Goal: Find specific page/section: Find specific page/section

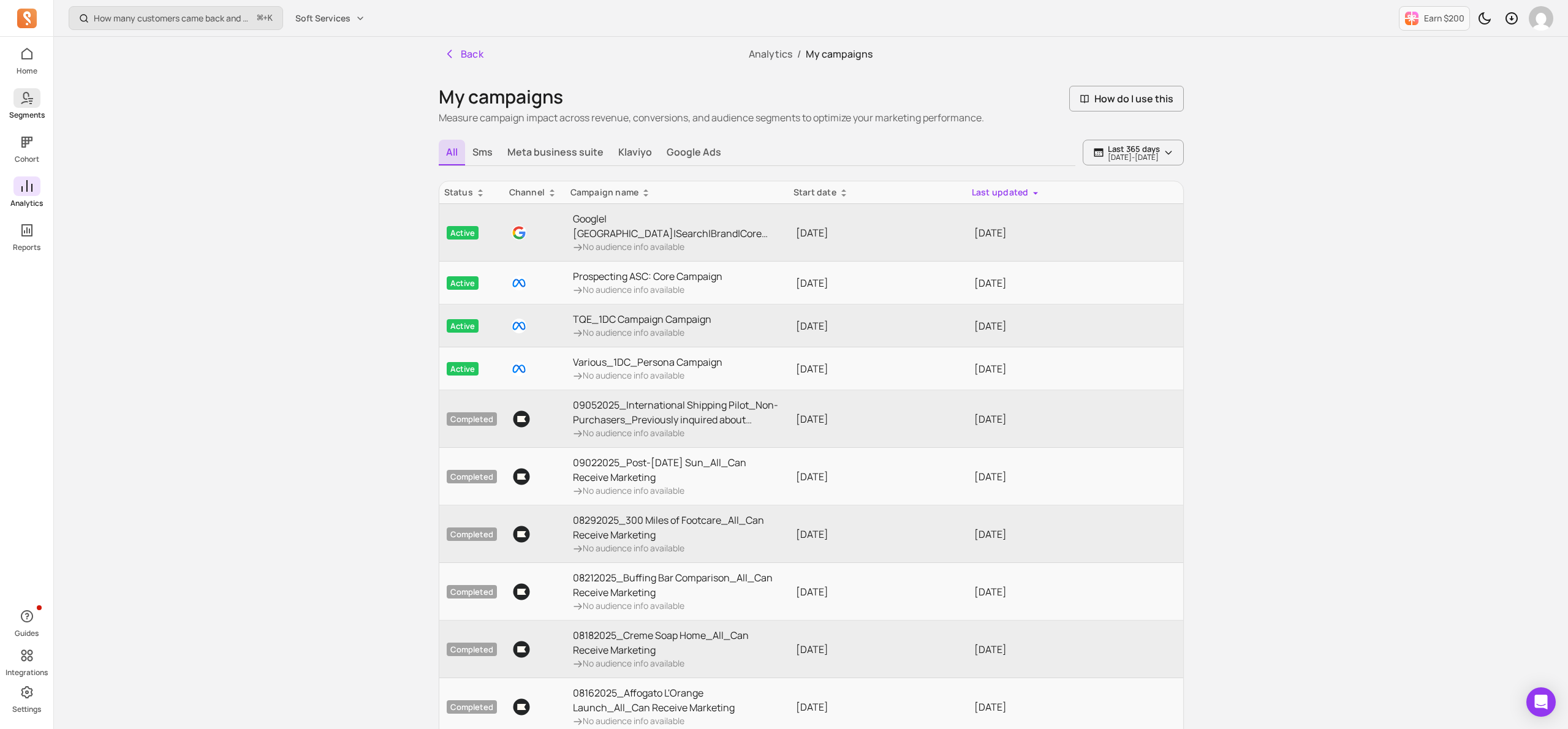
click at [29, 103] on icon at bounding box center [30, 103] width 2 height 1
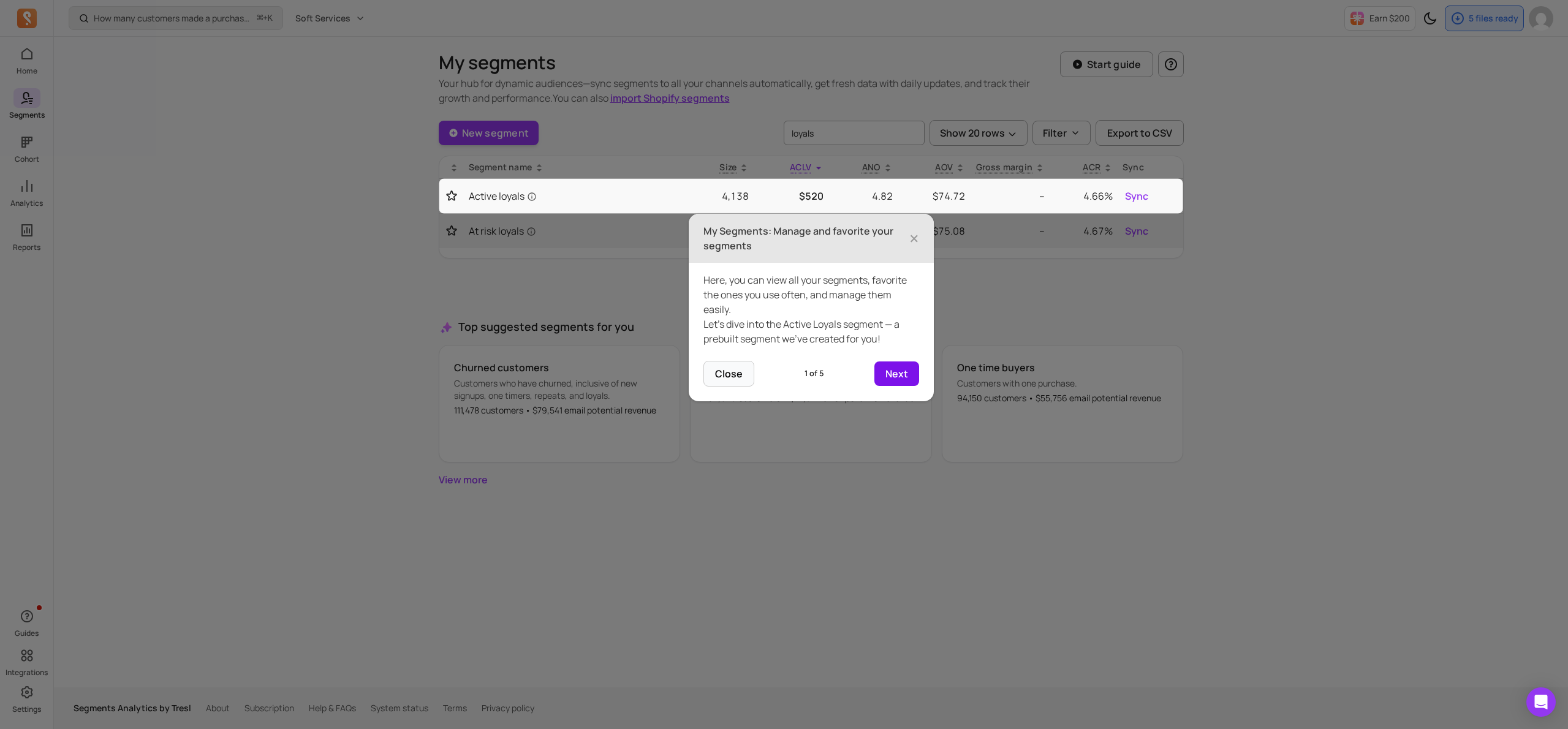
click at [897, 380] on button "Next" at bounding box center [896, 373] width 45 height 24
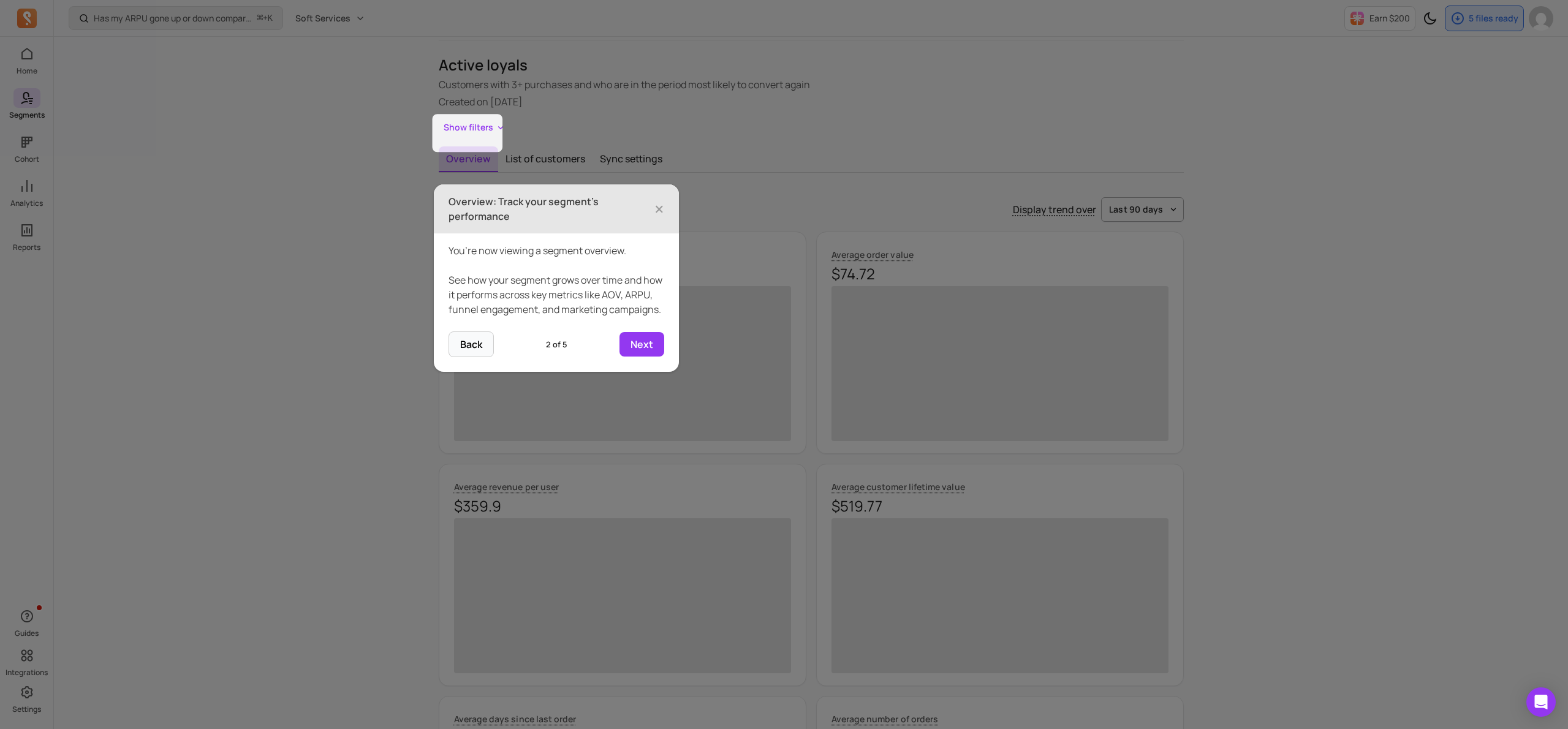
scroll to position [85, 0]
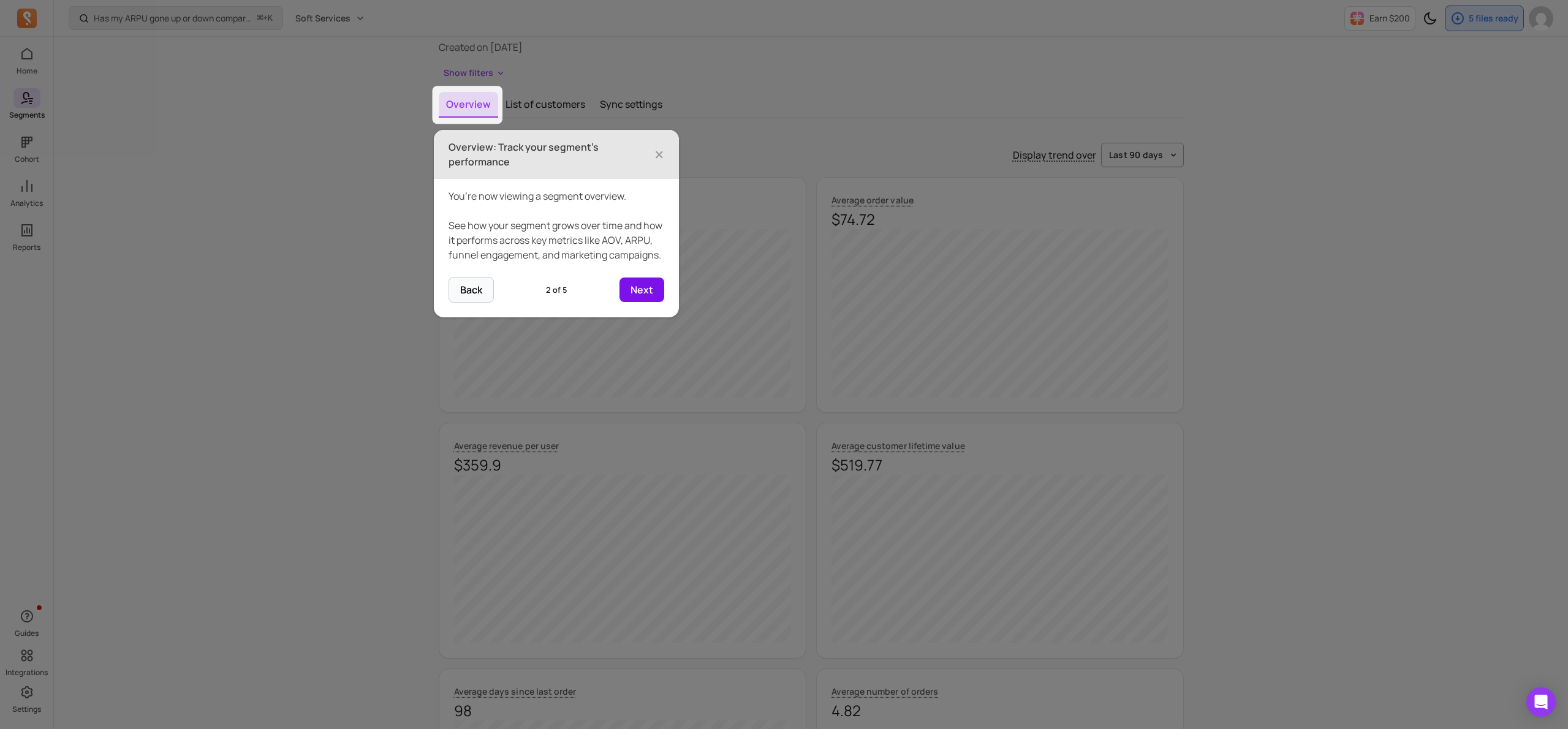
click at [637, 302] on button "Next" at bounding box center [641, 289] width 45 height 24
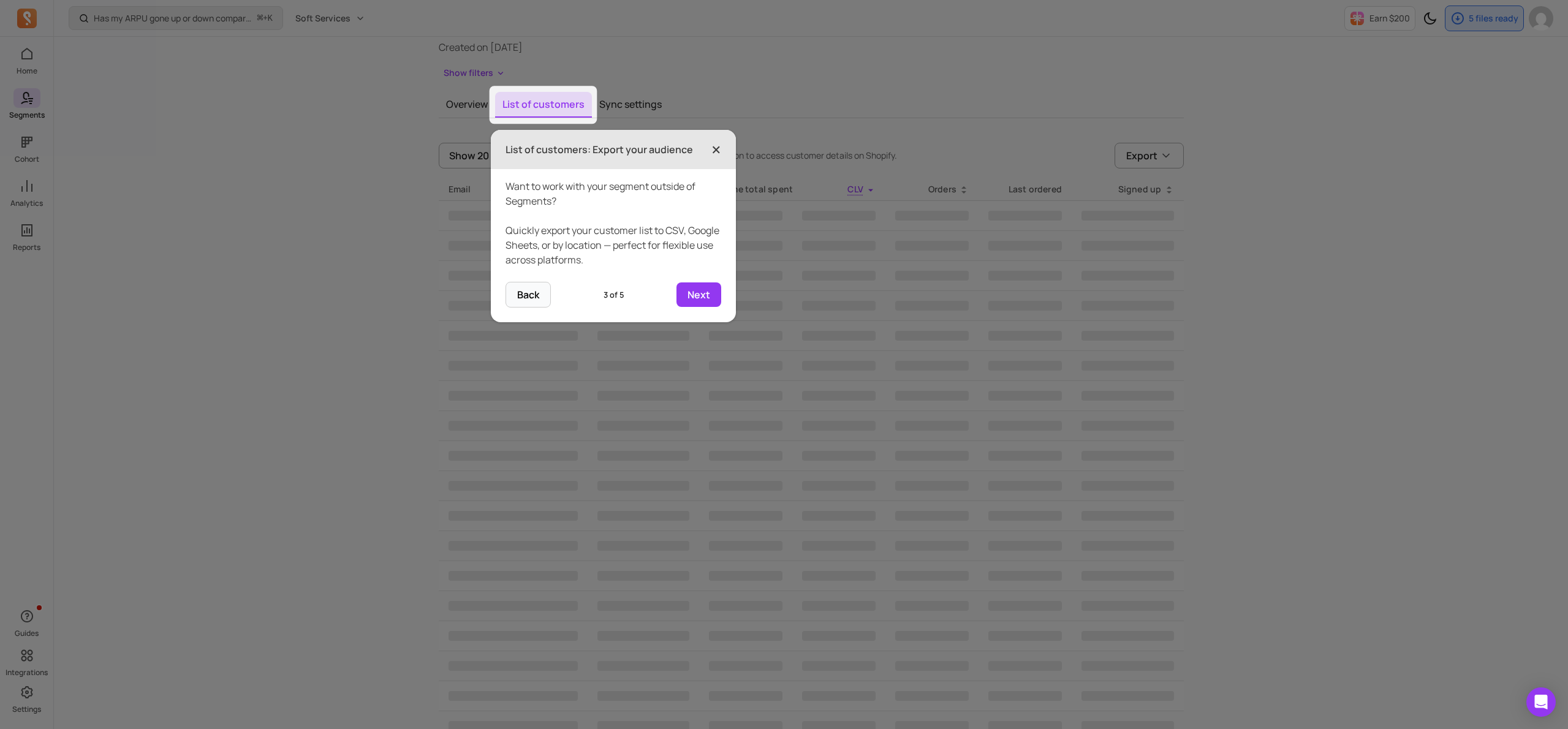
click at [719, 149] on span "×" at bounding box center [716, 149] width 10 height 27
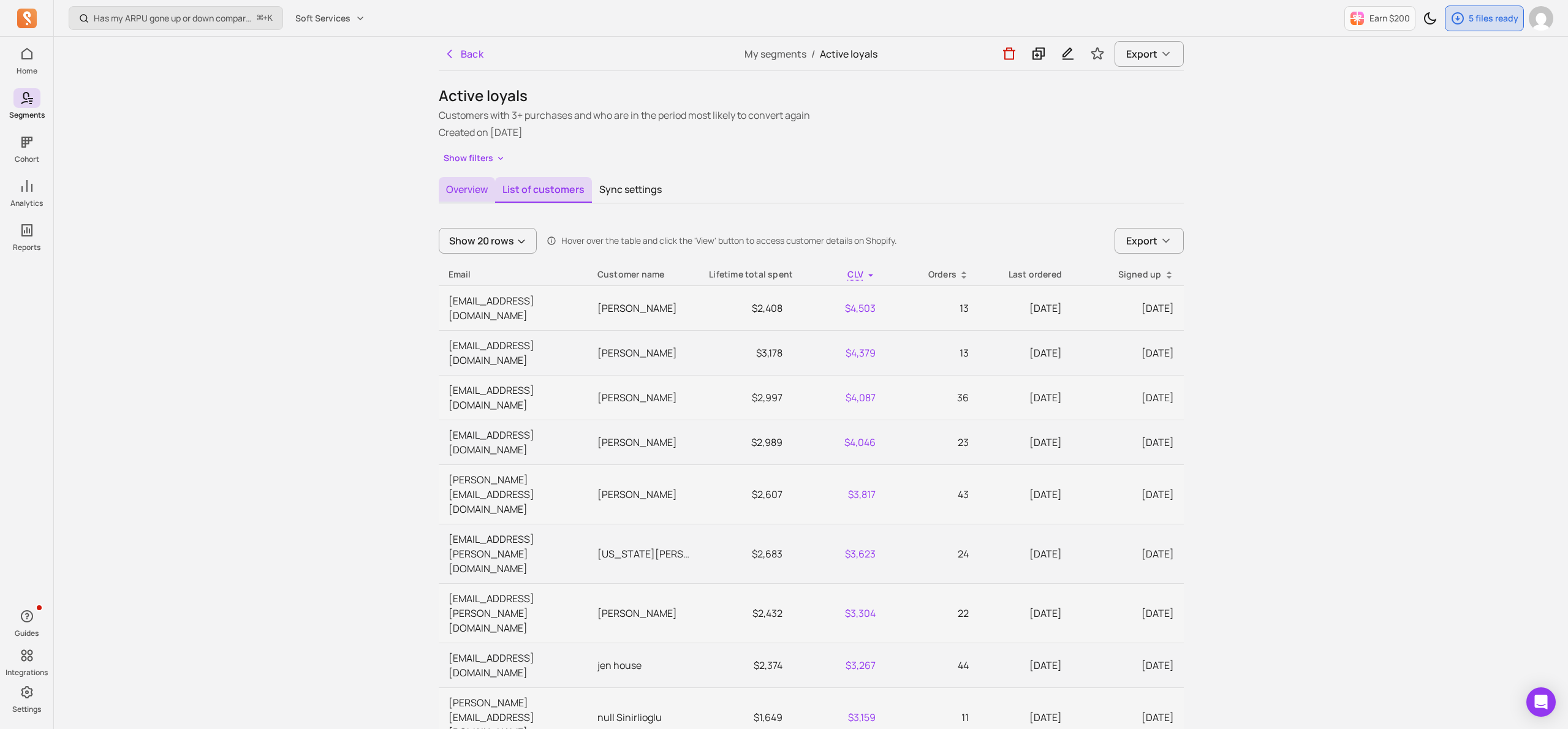
click at [456, 189] on button "Overview" at bounding box center [467, 190] width 56 height 26
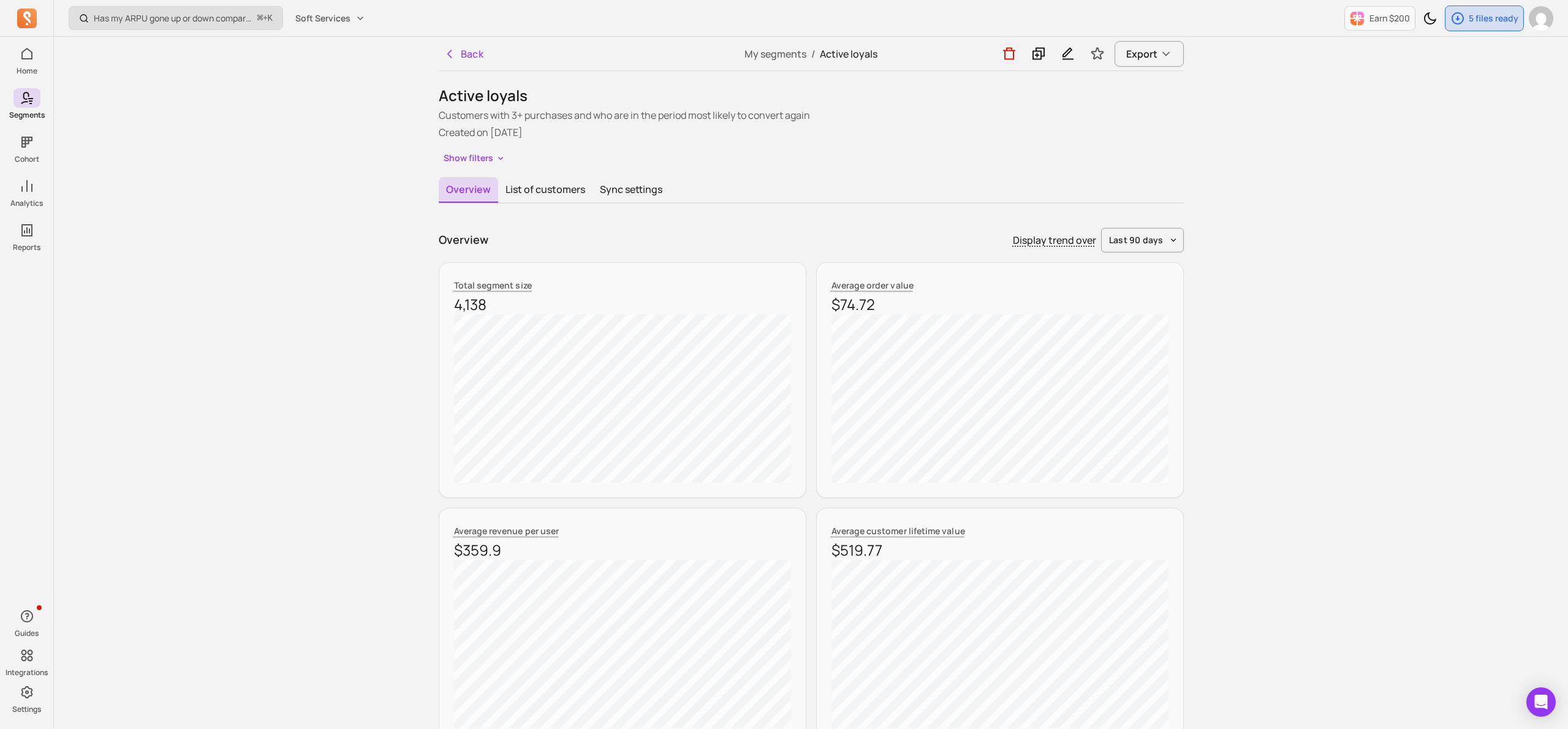
click at [198, 18] on p "Has my ARPU gone up or down compared to last month or last year?" at bounding box center [173, 18] width 159 height 12
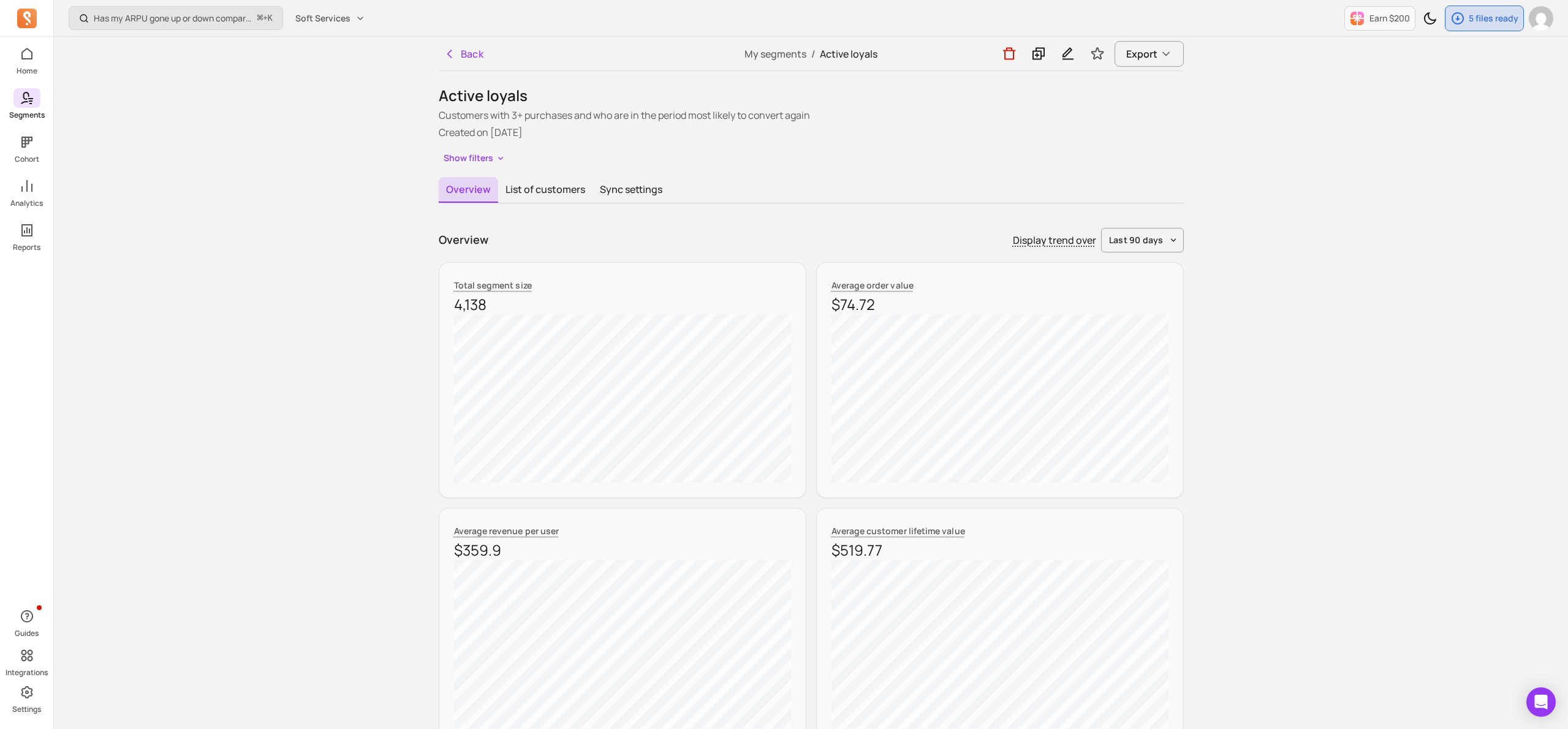
click at [25, 108] on link "Segments" at bounding box center [26, 103] width 53 height 32
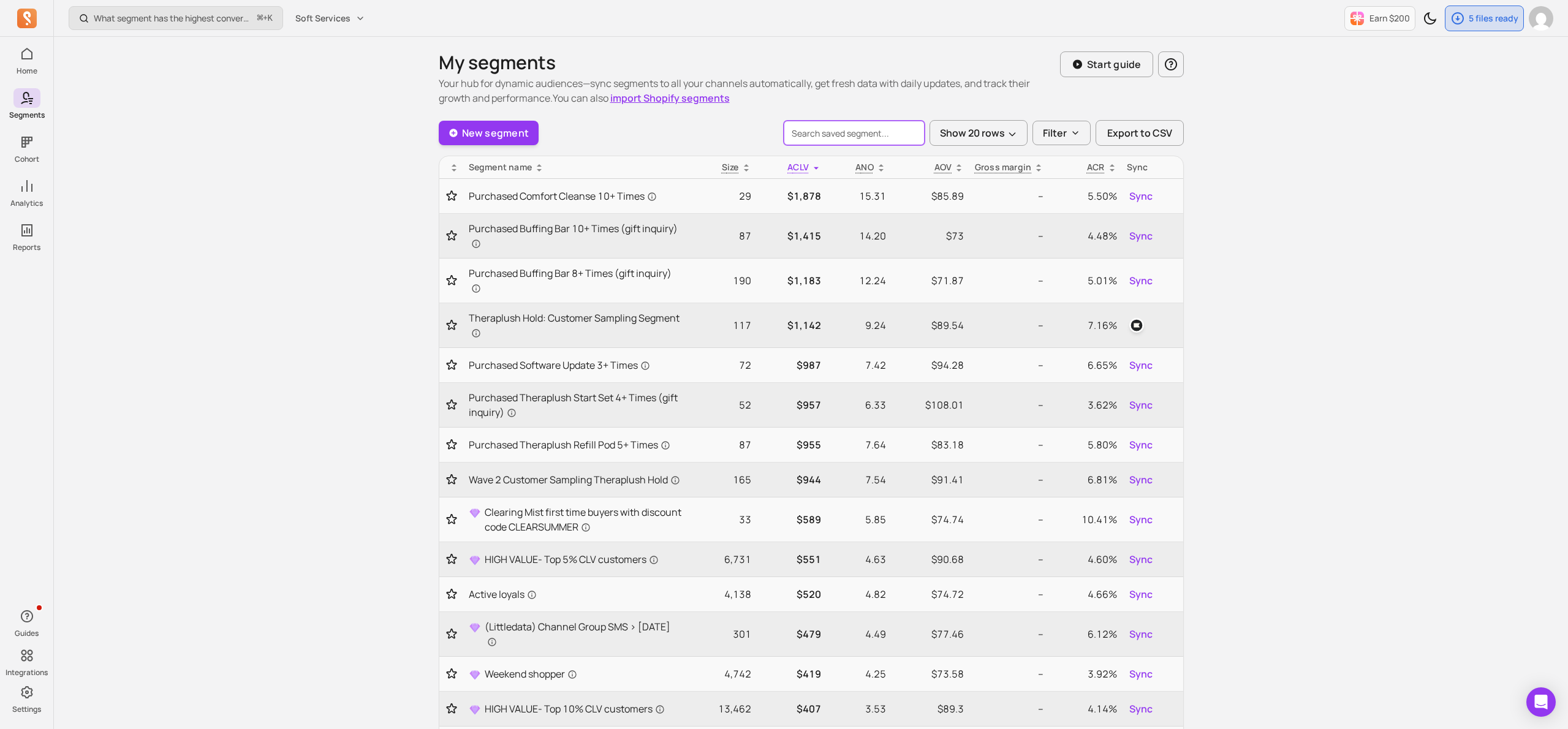
click at [821, 136] on input "search" at bounding box center [854, 133] width 141 height 24
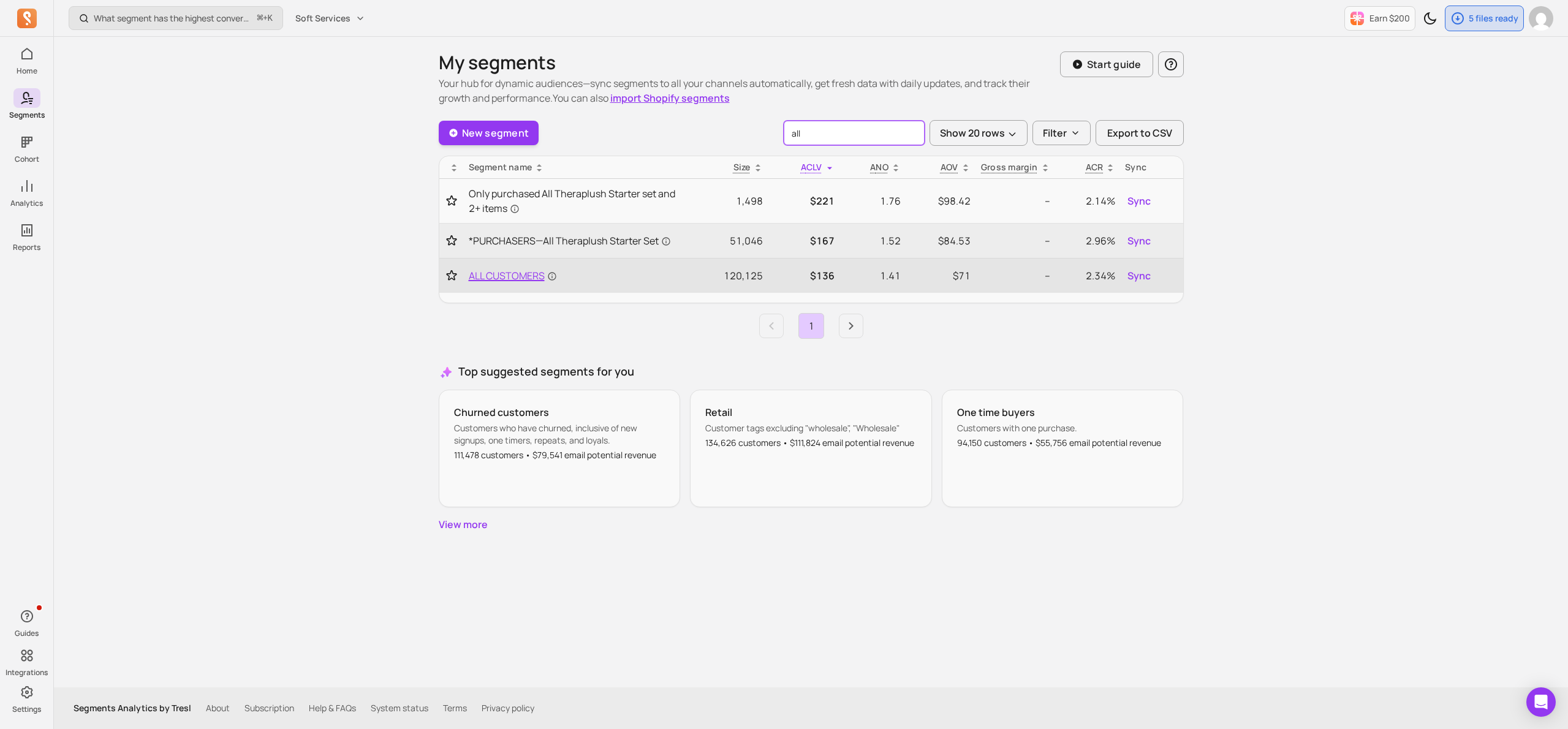
type input "all"
click at [503, 275] on span "ALL CUSTOMERS" at bounding box center [513, 275] width 88 height 15
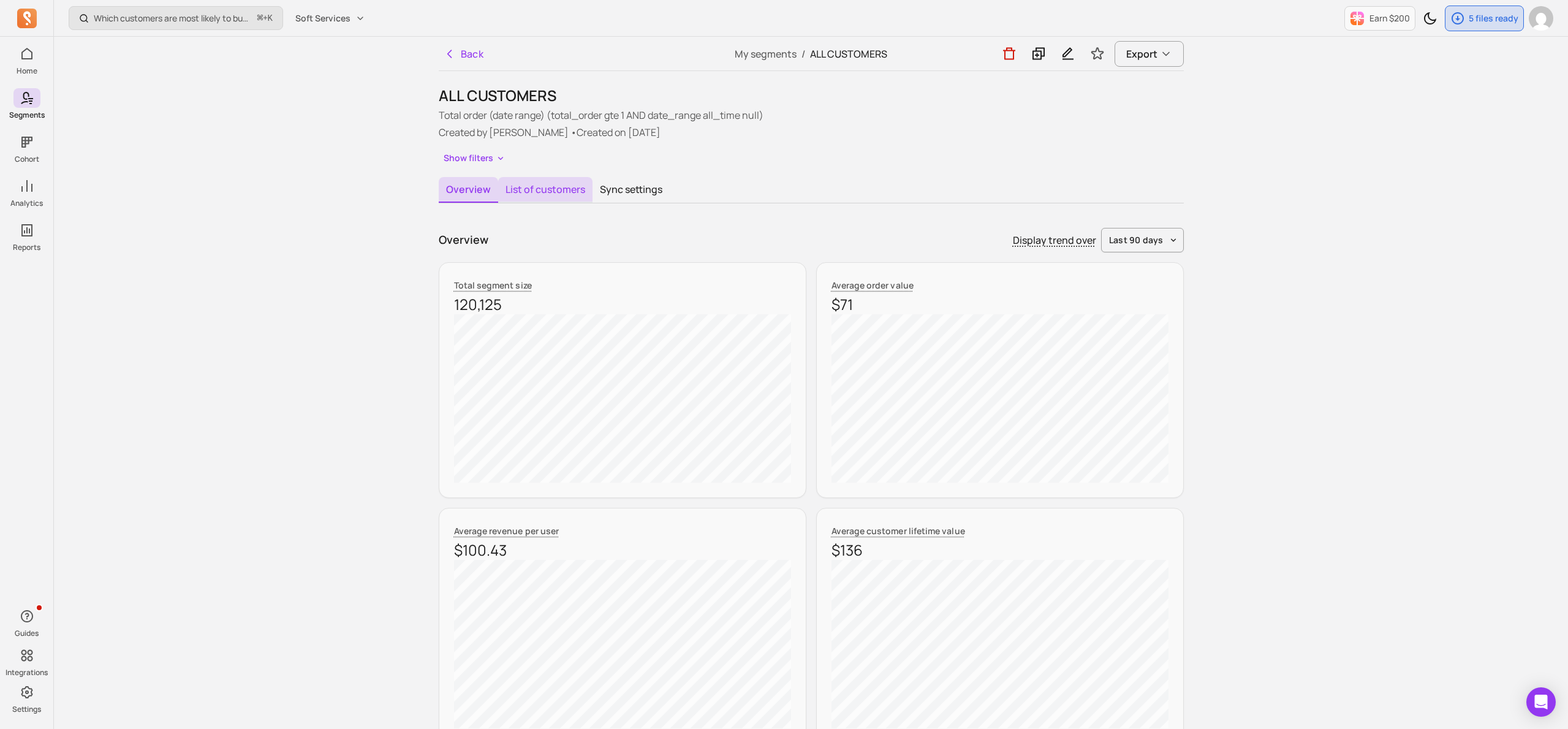
click at [566, 193] on button "List of customers" at bounding box center [545, 190] width 95 height 26
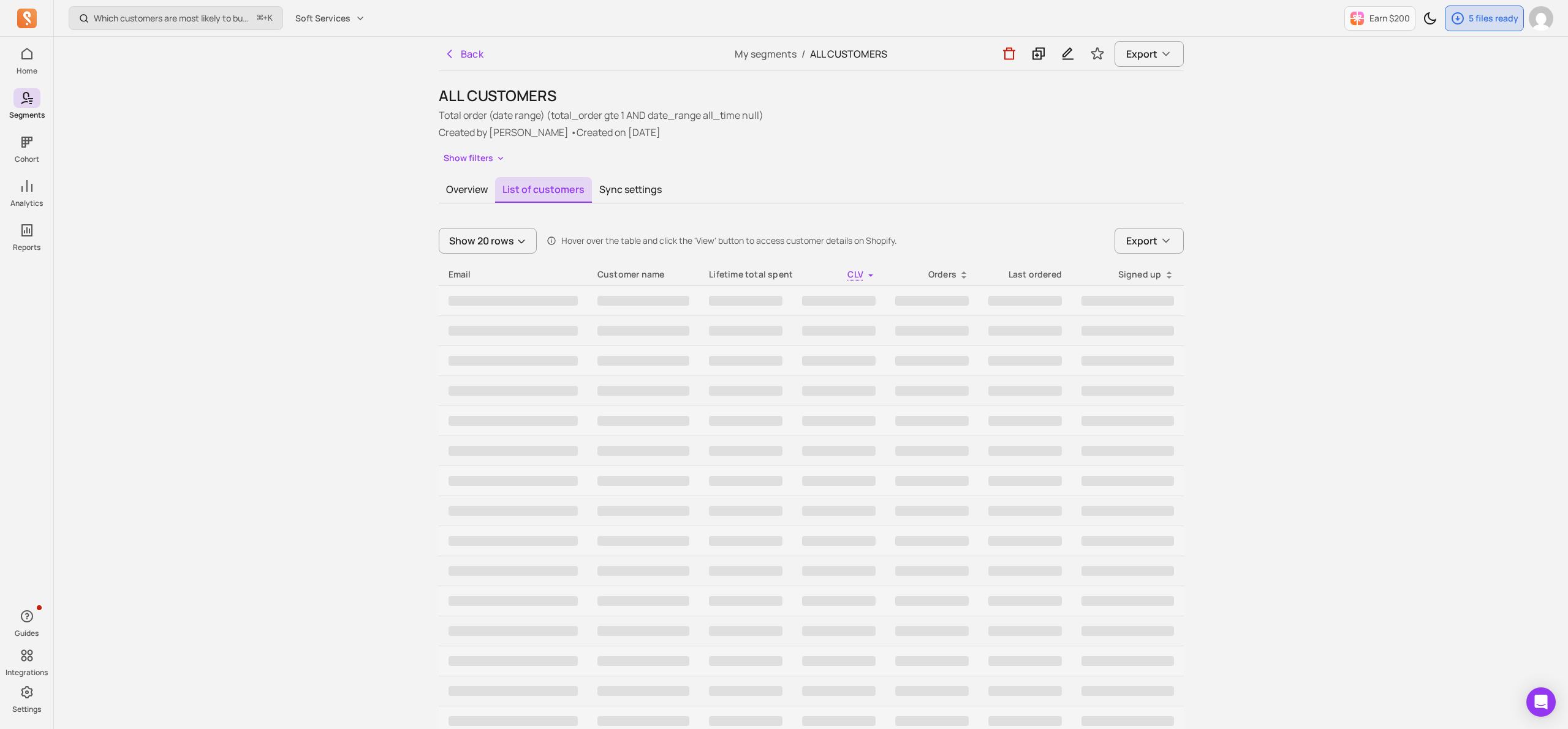
click at [1265, 450] on div "Which customers are most likely to buy again soon? ⌘ + K Soft Services Earn $20…" at bounding box center [811, 514] width 1514 height 1029
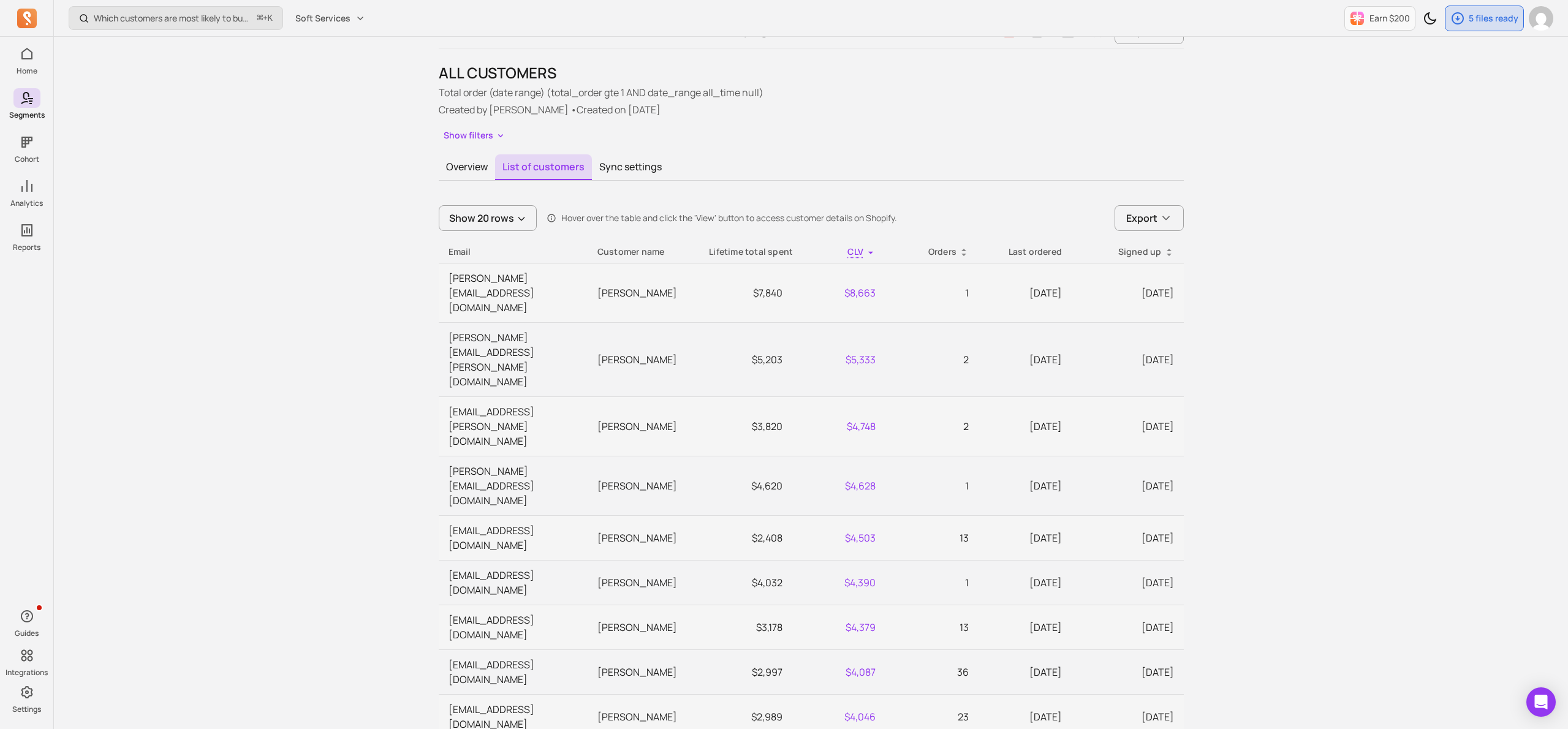
scroll to position [24, 0]
click at [363, 544] on div "Which customers are most likely to buy again soon? ⌘ + K Soft Services Earn $20…" at bounding box center [811, 688] width 1514 height 1425
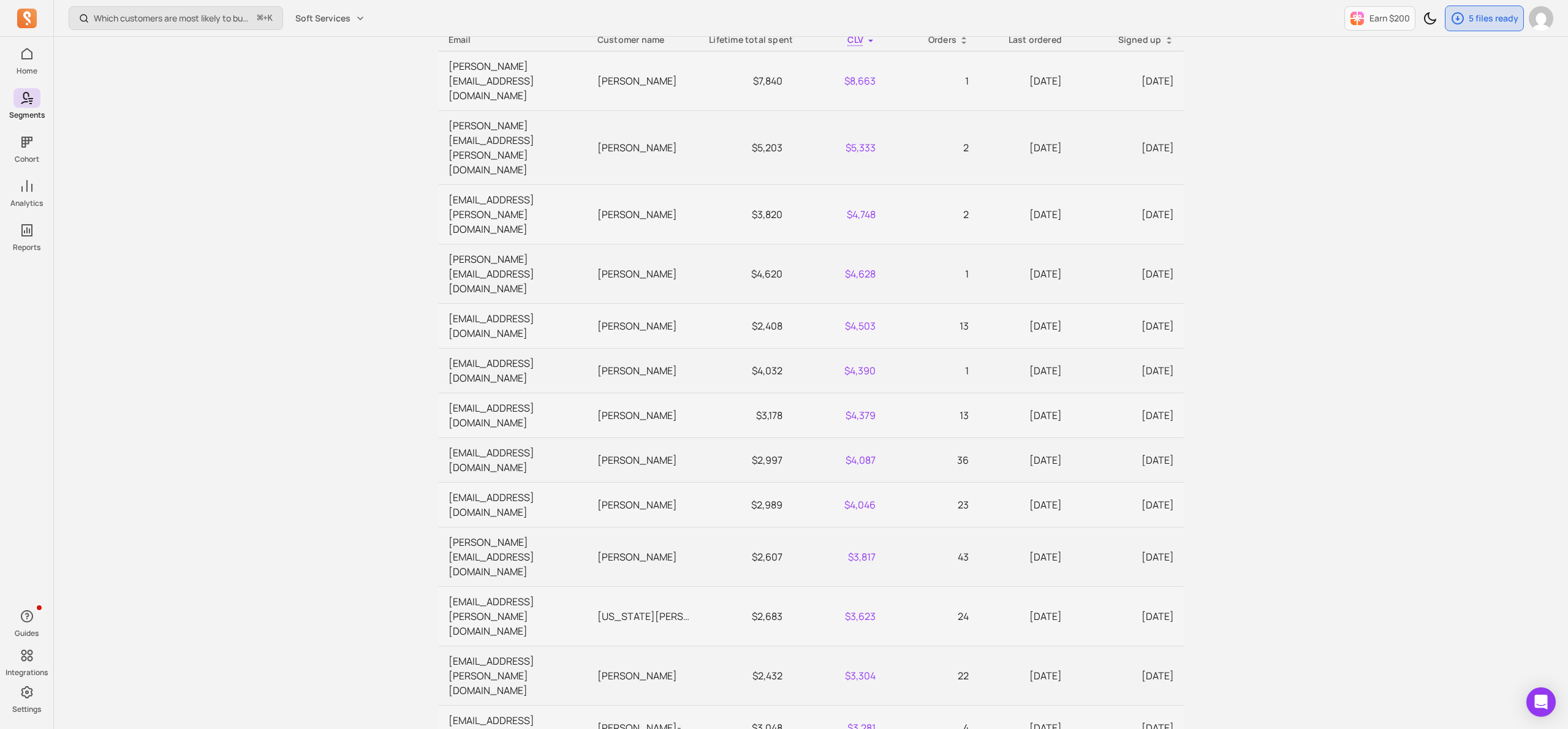
scroll to position [270, 0]
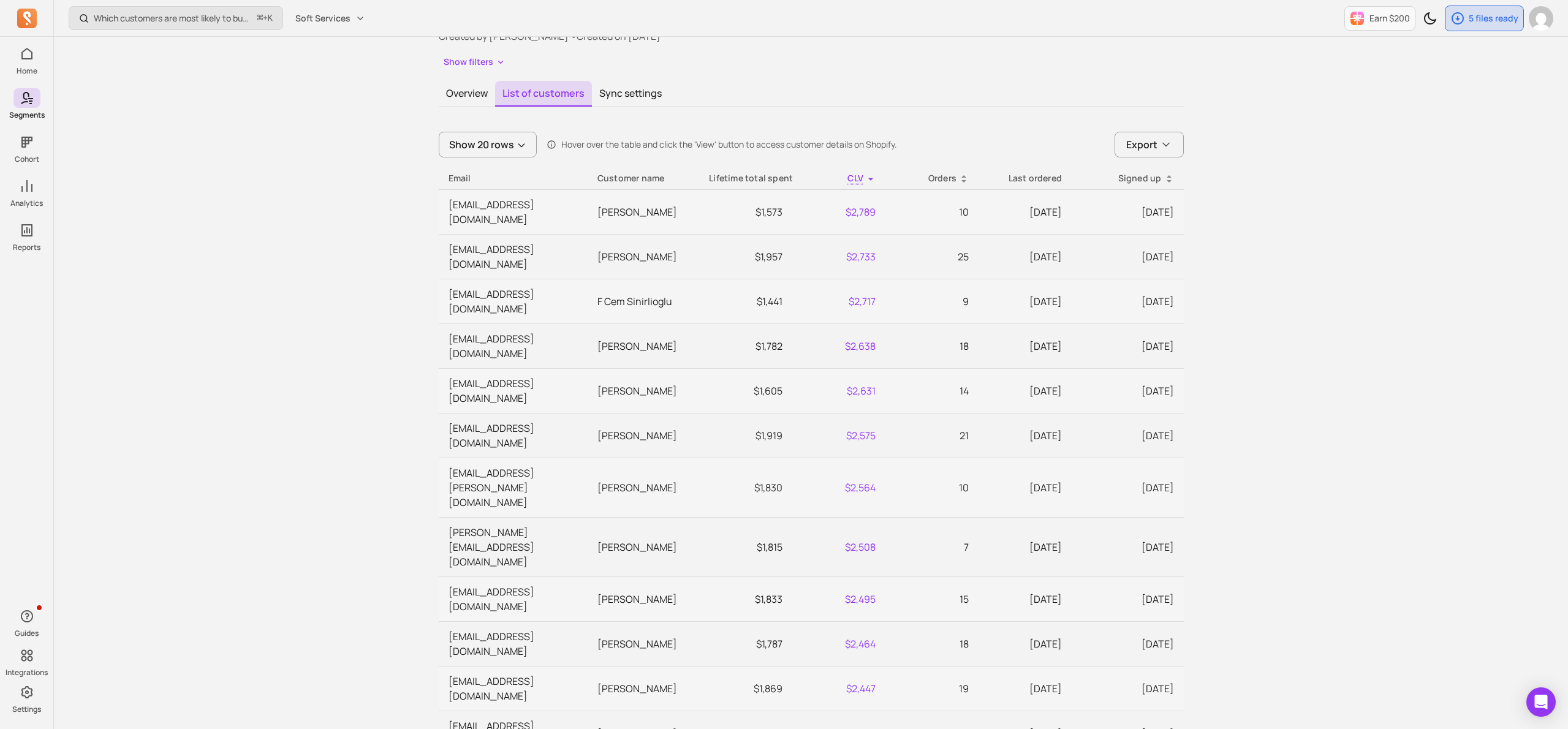
scroll to position [95, 0]
click at [350, 550] on div "Which customers are most likely to buy again soon? ⌘ + K Soft Services Earn $20…" at bounding box center [811, 610] width 1514 height 1410
click at [343, 573] on div "Which customers are most likely to buy again soon? ⌘ + K Soft Services Earn $20…" at bounding box center [811, 610] width 1514 height 1410
